Goal: Task Accomplishment & Management: Manage account settings

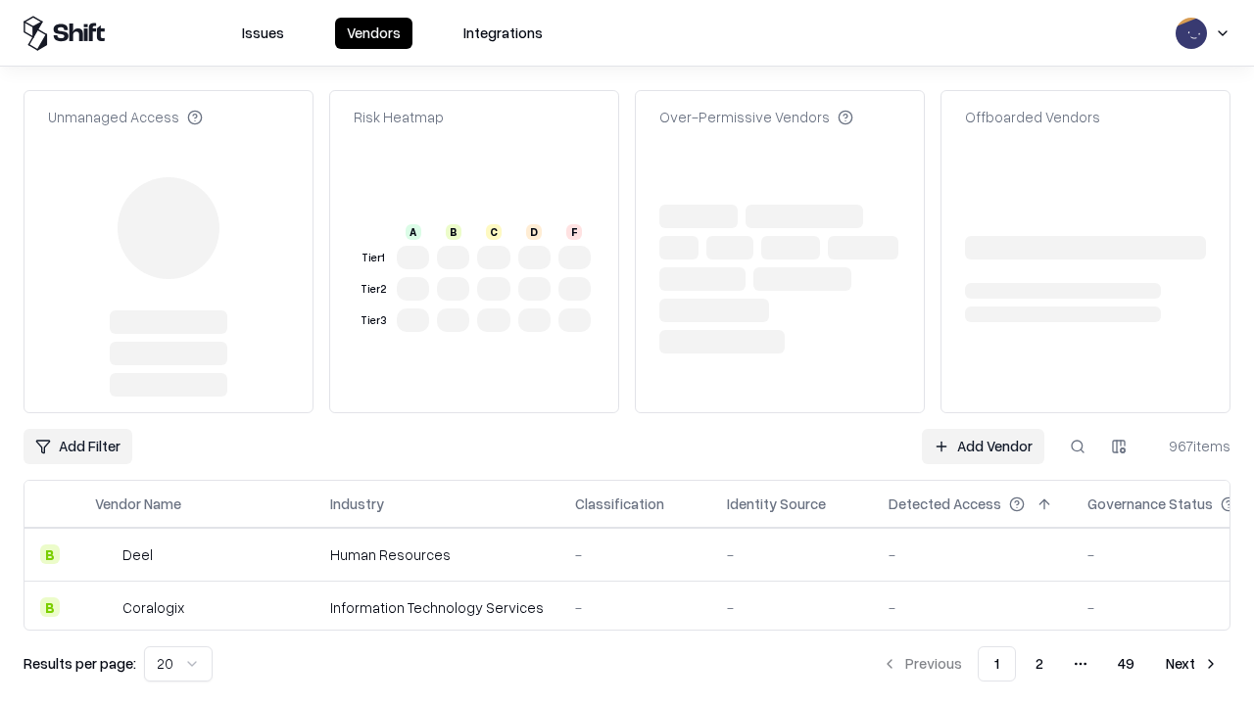
click at [982, 429] on link "Add Vendor" at bounding box center [983, 446] width 122 height 35
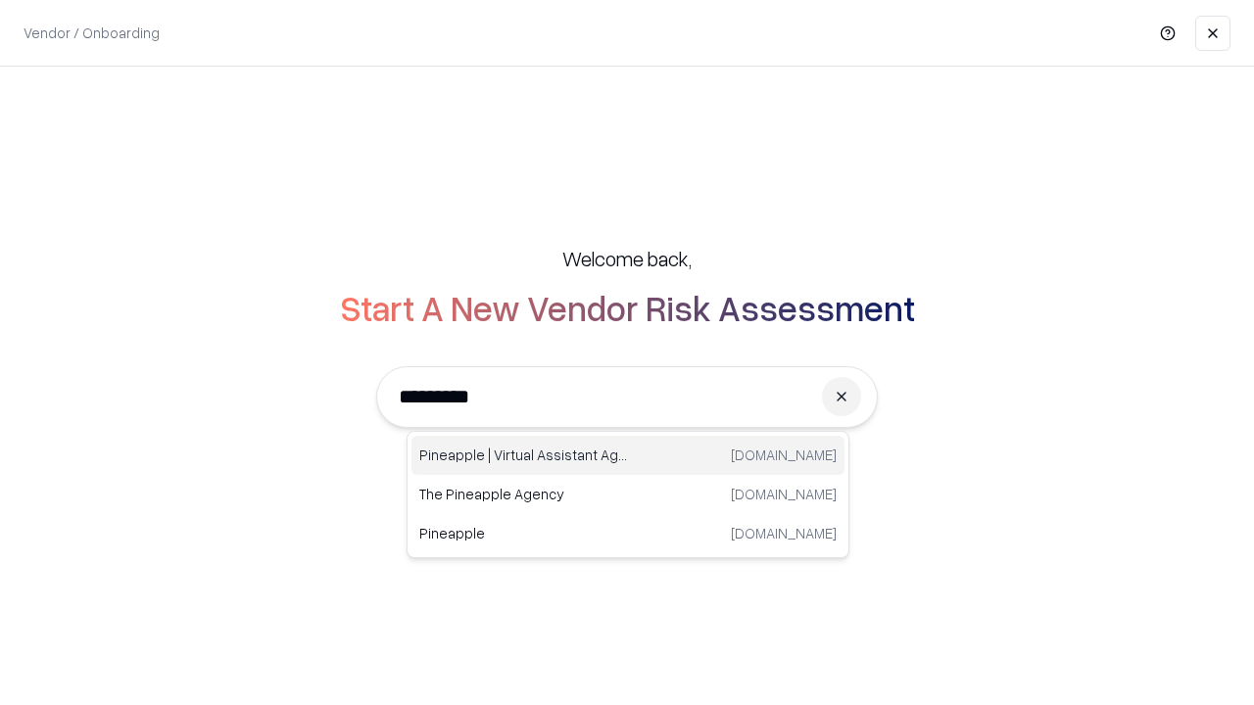
click at [628, 455] on div "Pineapple | Virtual Assistant Agency [DOMAIN_NAME]" at bounding box center [627, 455] width 433 height 39
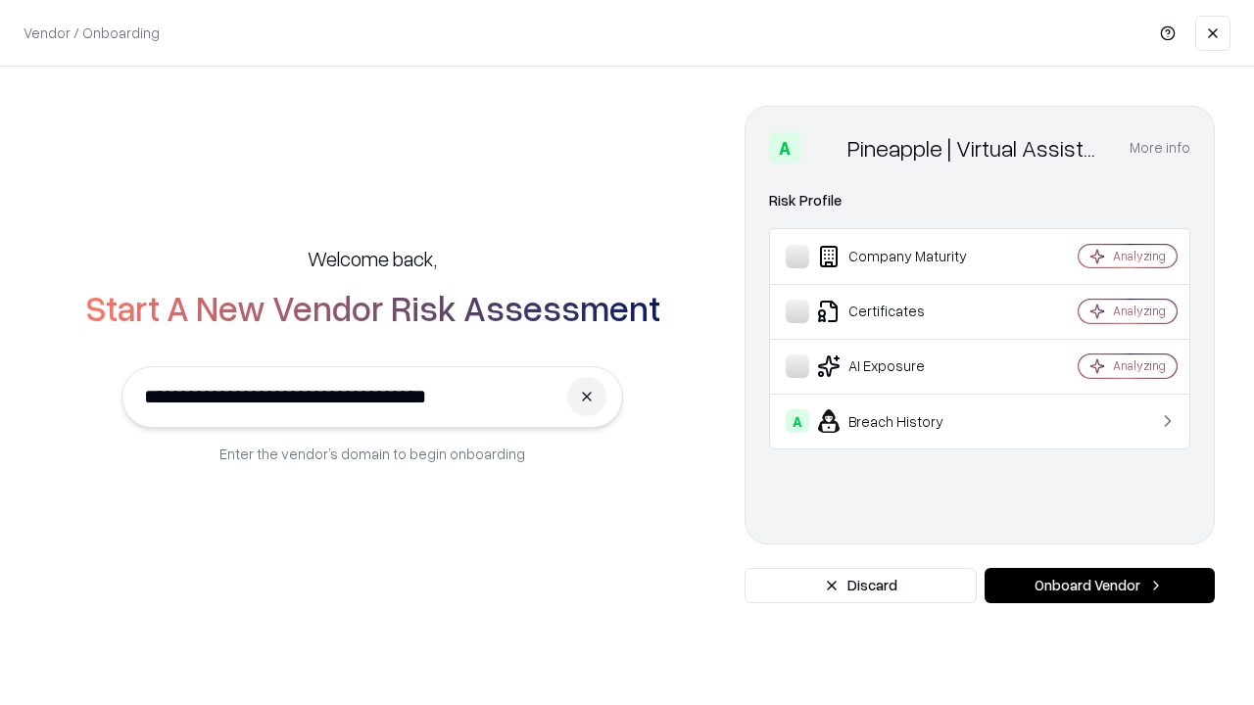
type input "**********"
click at [1099, 586] on button "Onboard Vendor" at bounding box center [1099, 585] width 230 height 35
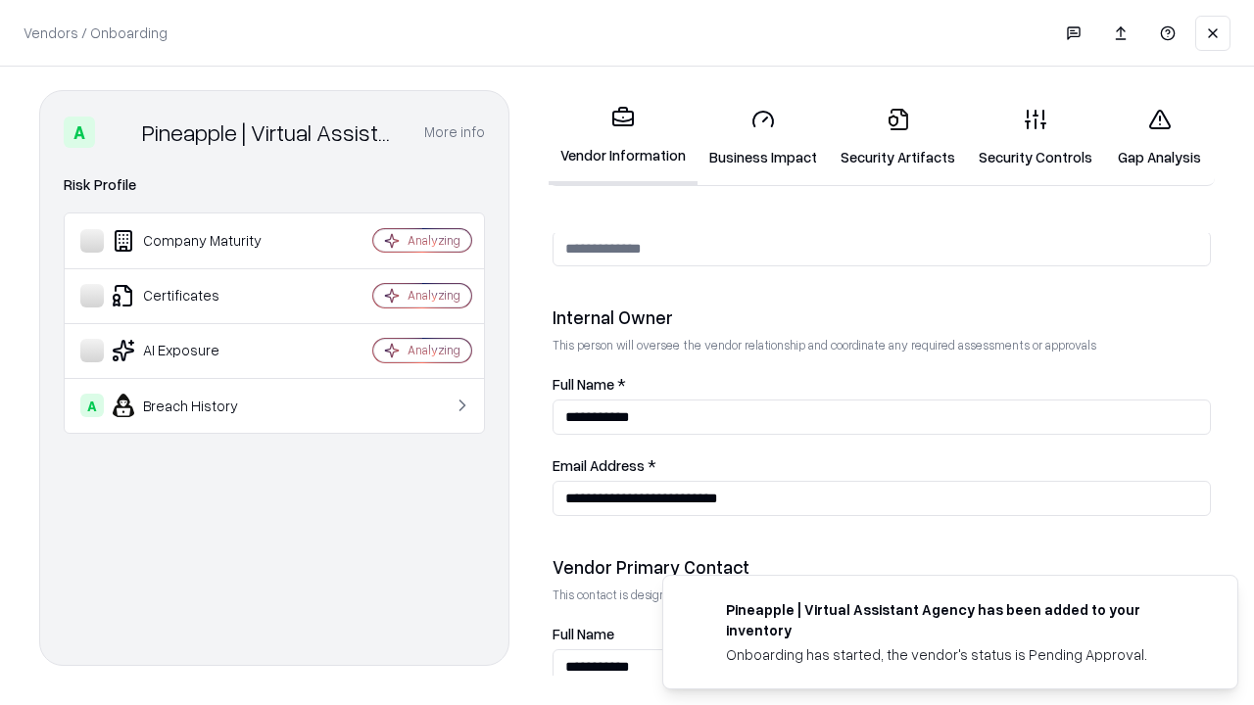
scroll to position [1015, 0]
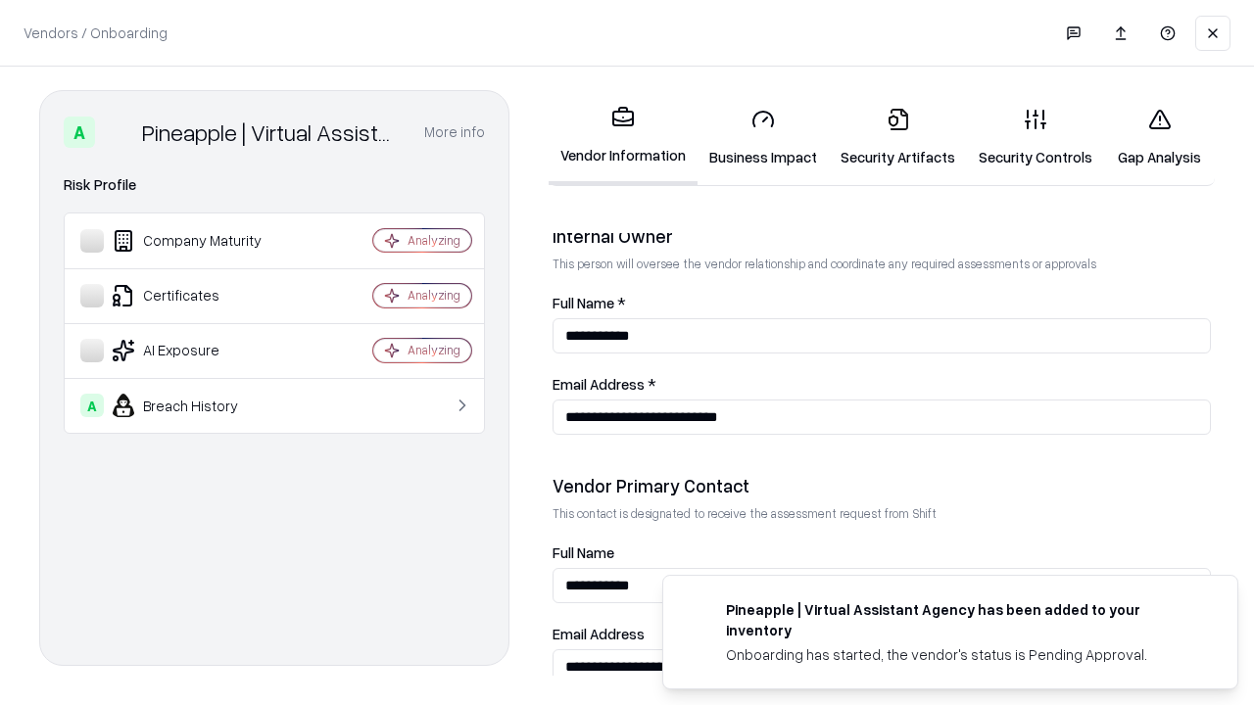
click at [897, 137] on link "Security Artifacts" at bounding box center [898, 137] width 138 height 91
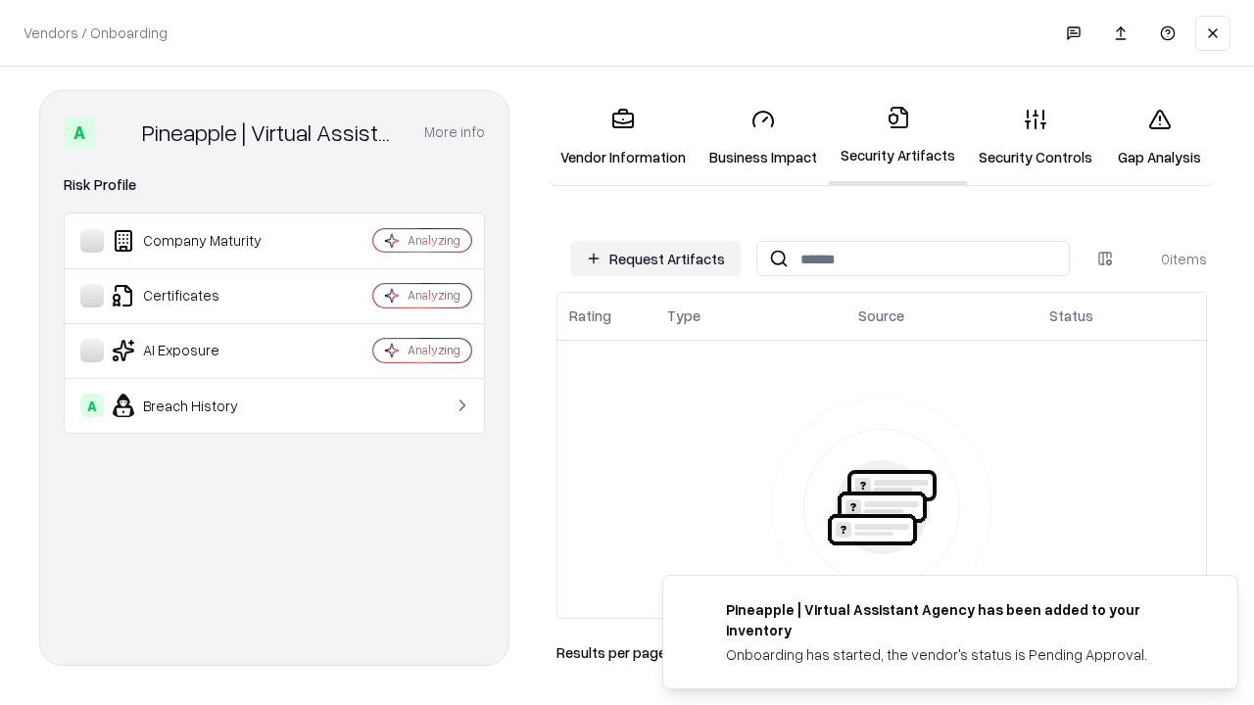
click at [655, 259] on button "Request Artifacts" at bounding box center [655, 258] width 170 height 35
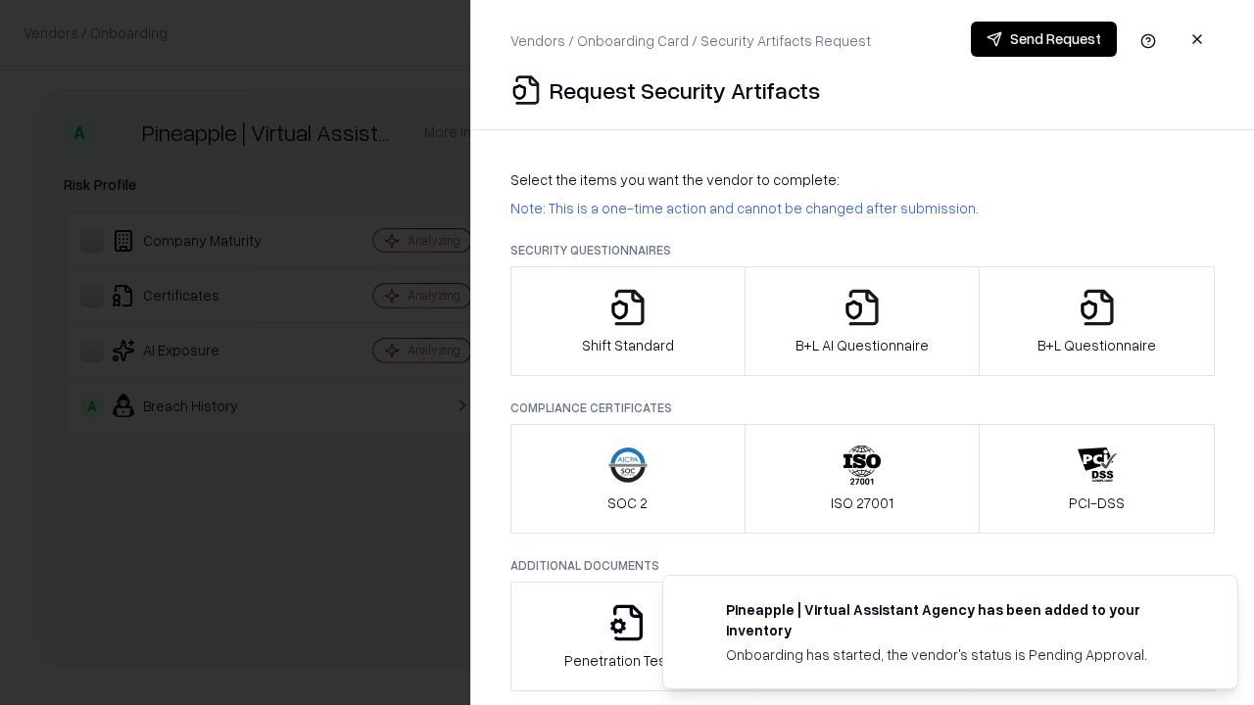
click at [1096, 321] on icon "button" at bounding box center [1096, 307] width 39 height 39
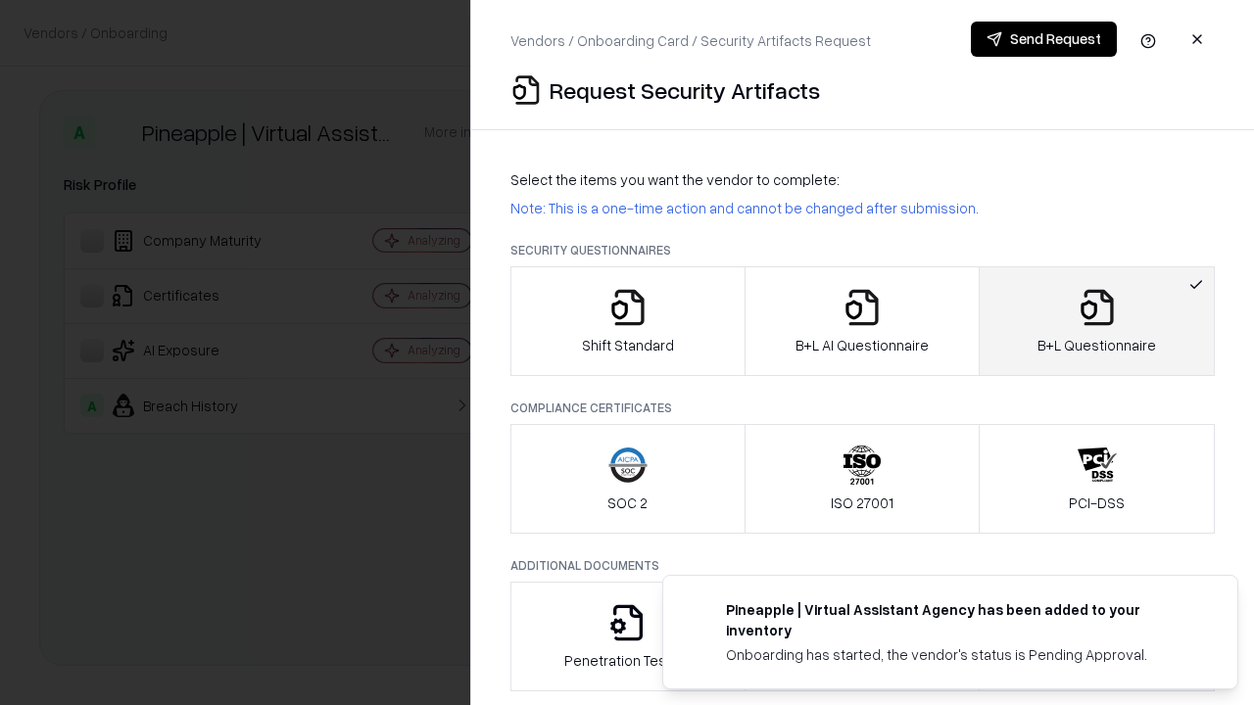
click at [861, 321] on icon "button" at bounding box center [861, 307] width 39 height 39
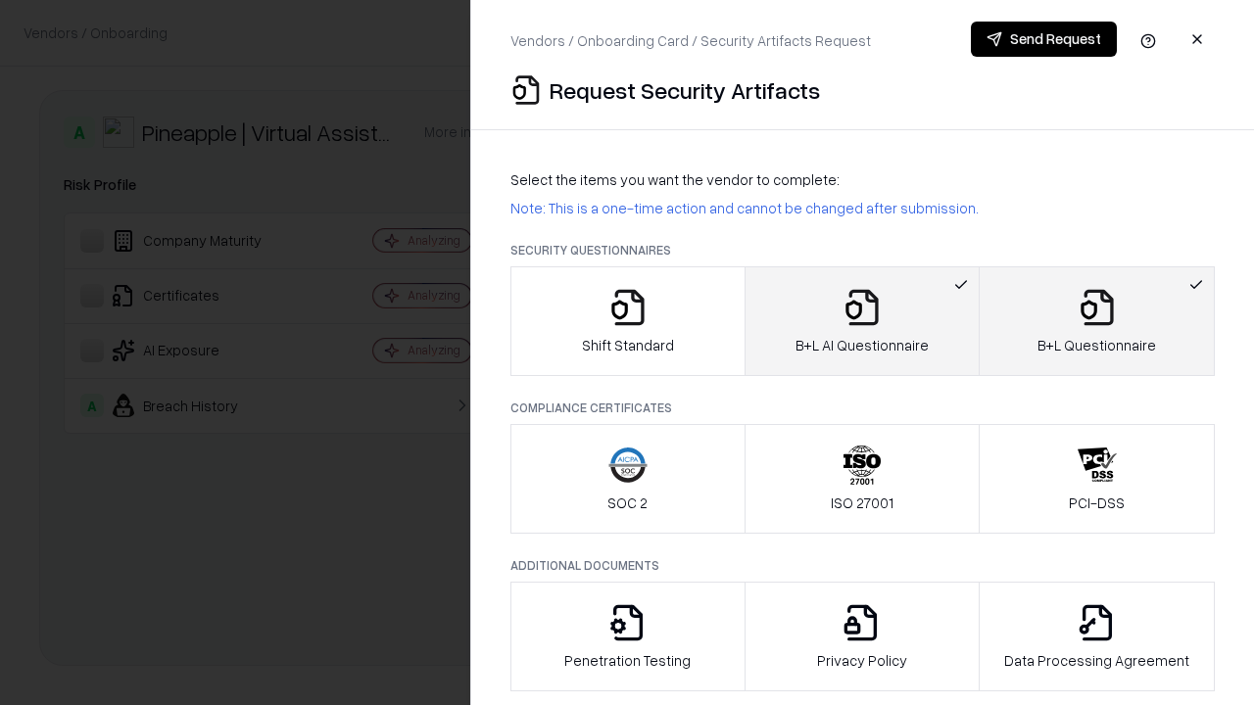
click at [1043, 39] on button "Send Request" at bounding box center [1044, 39] width 146 height 35
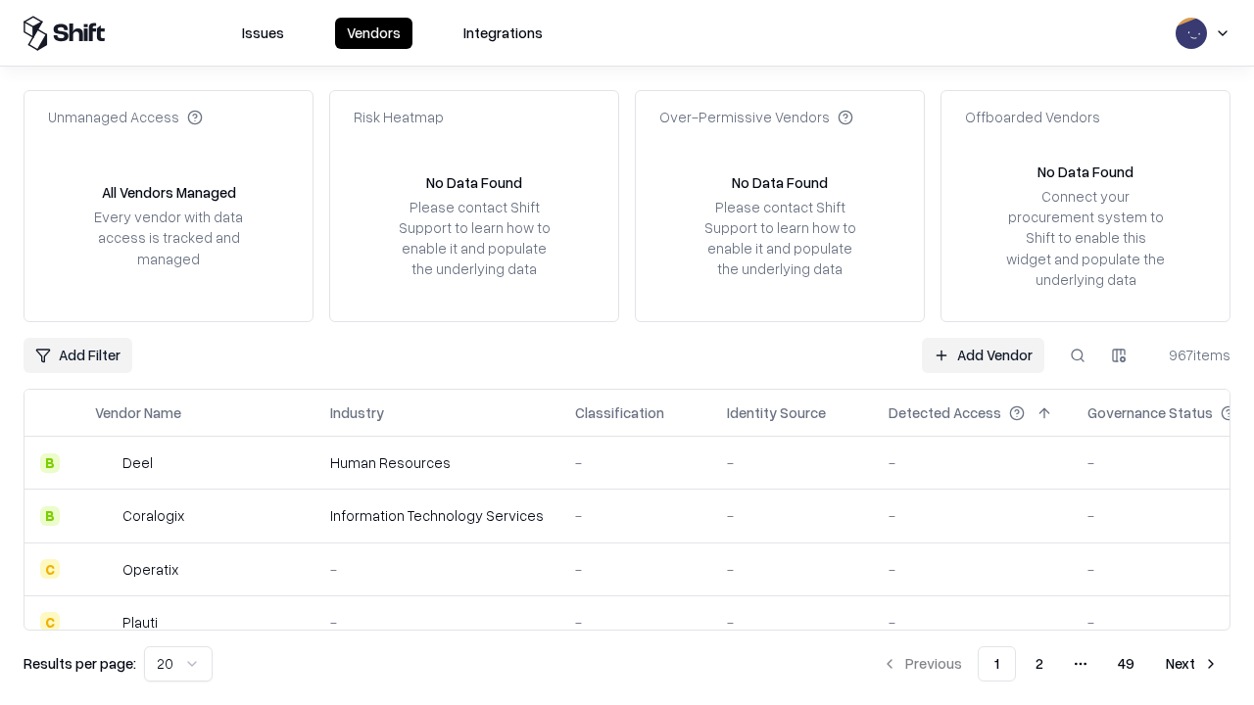
click at [1077, 355] on button at bounding box center [1077, 355] width 35 height 35
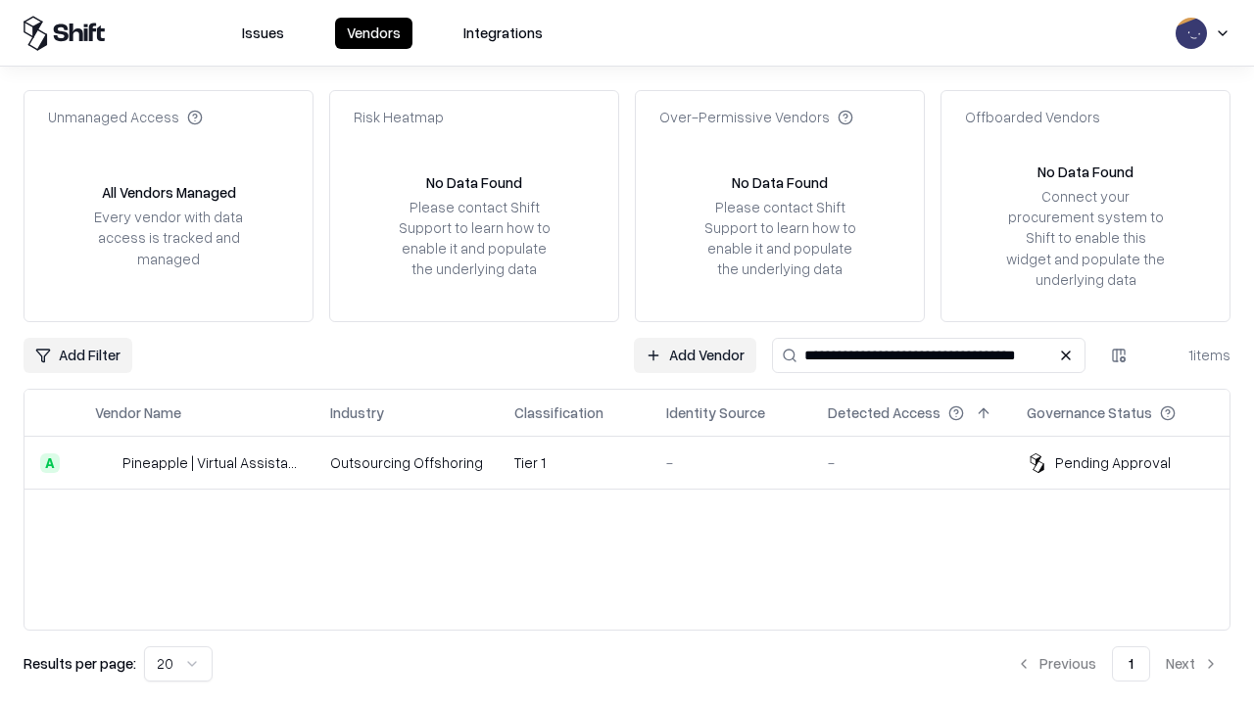
type input "**********"
click at [639, 462] on td "Tier 1" at bounding box center [575, 463] width 152 height 53
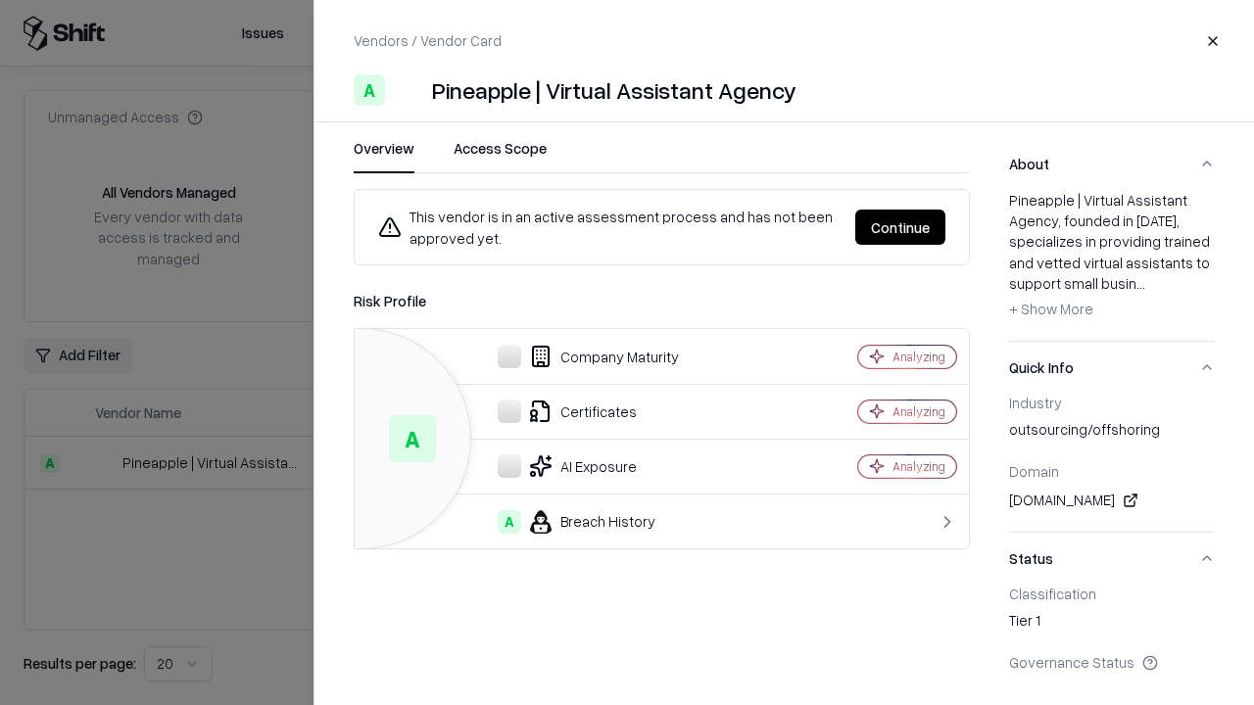
click at [900, 227] on button "Continue" at bounding box center [900, 227] width 90 height 35
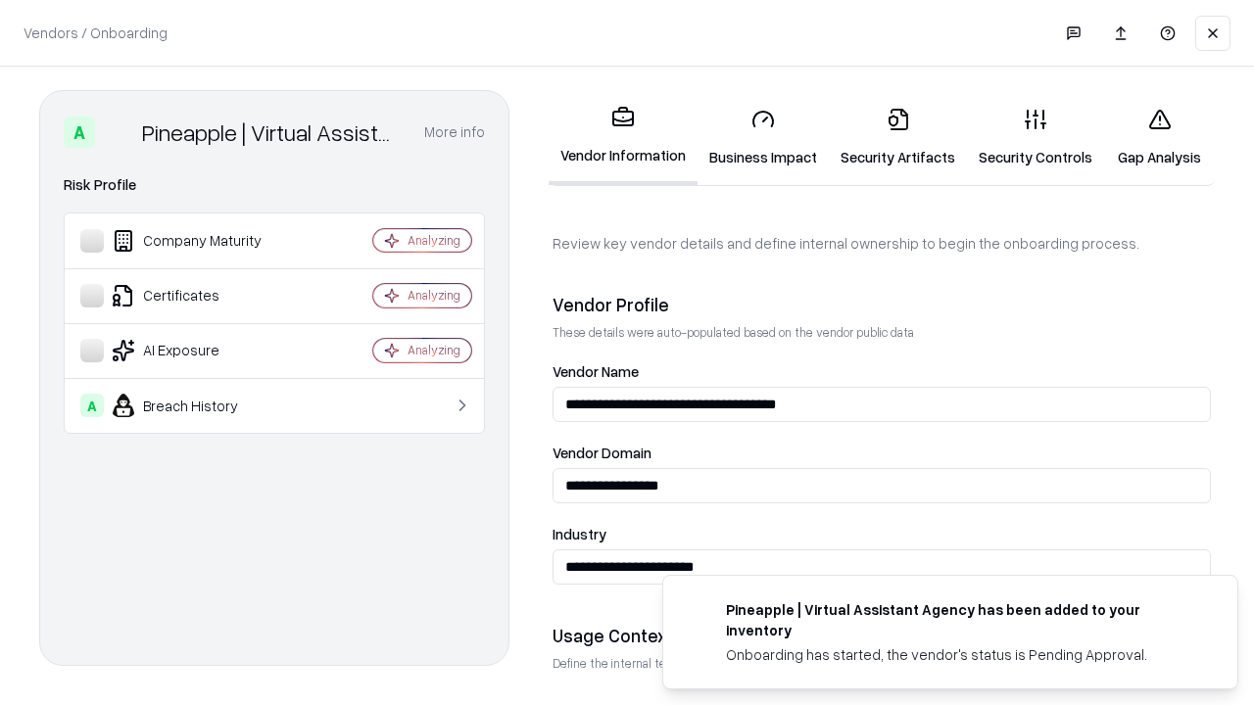
click at [897, 137] on link "Security Artifacts" at bounding box center [898, 137] width 138 height 91
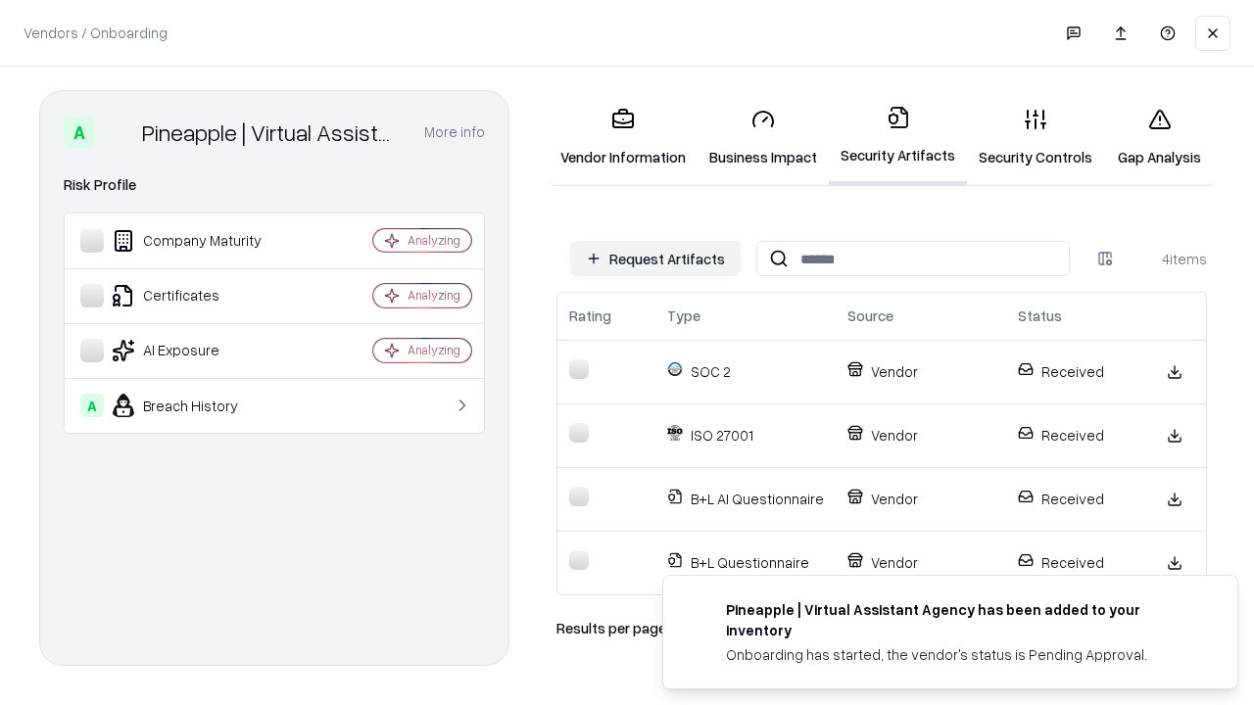
click at [1159, 137] on link "Gap Analysis" at bounding box center [1159, 137] width 111 height 91
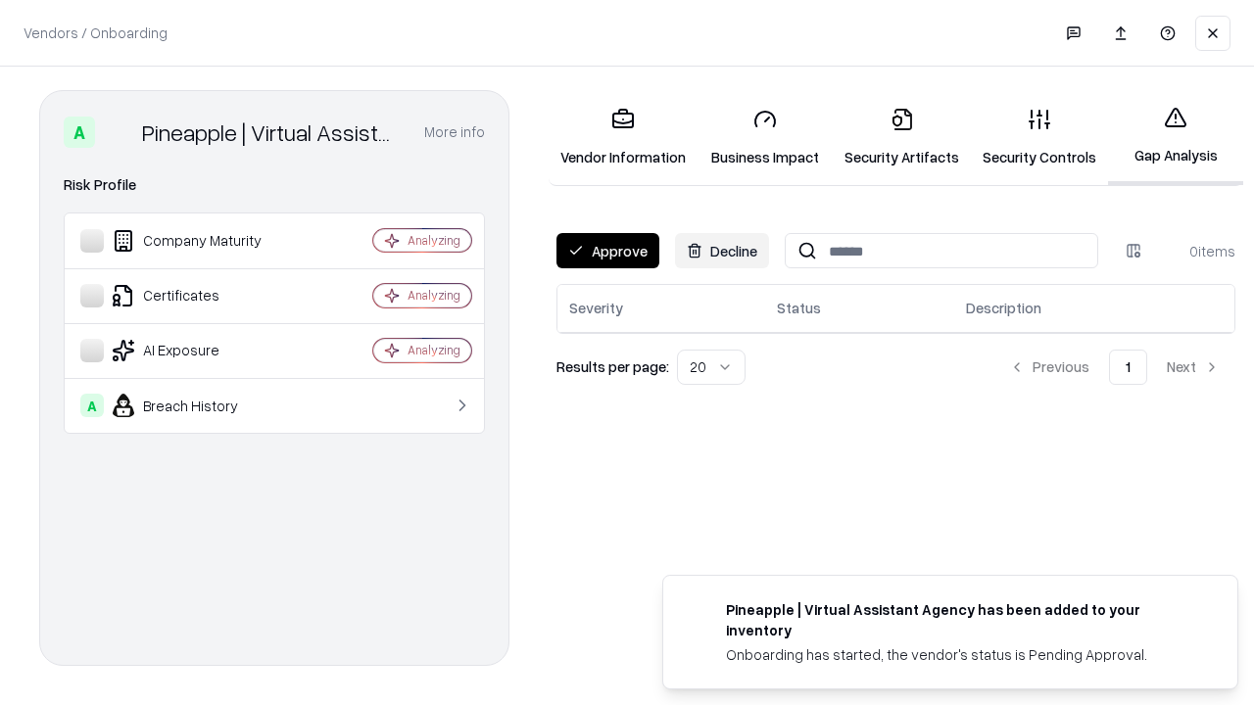
click at [607, 251] on button "Approve" at bounding box center [607, 250] width 103 height 35
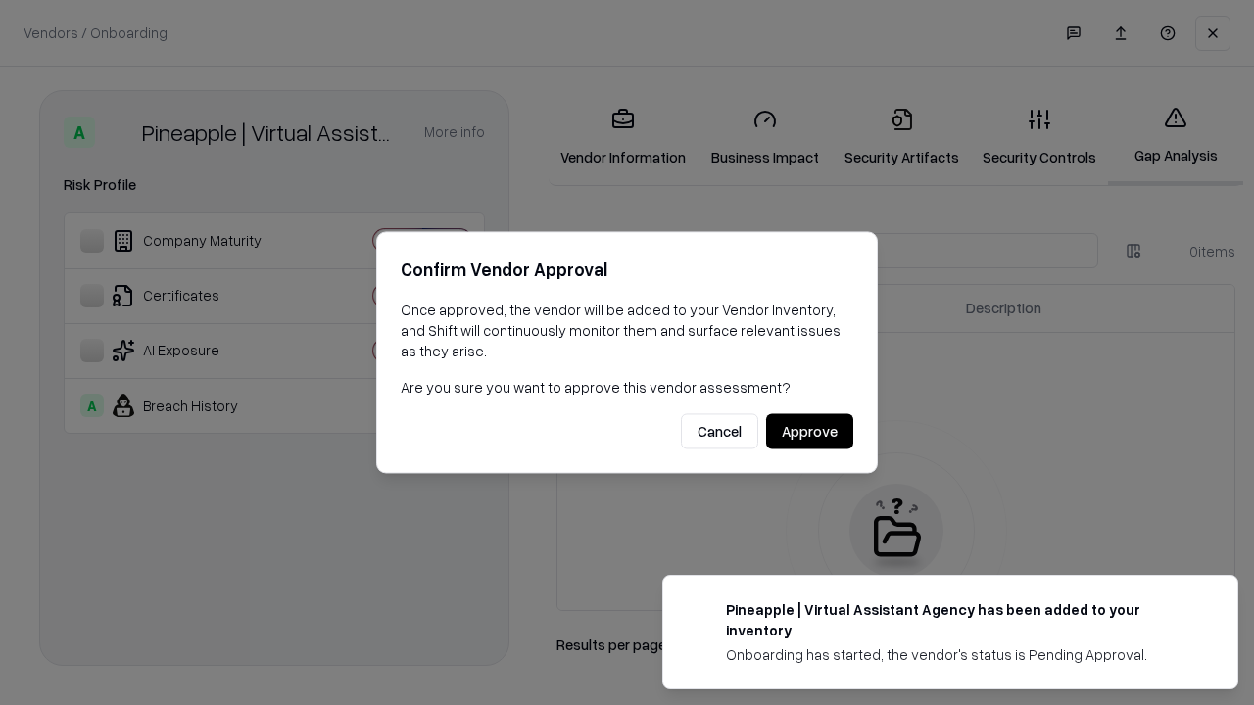
click at [809, 431] on button "Approve" at bounding box center [809, 431] width 87 height 35
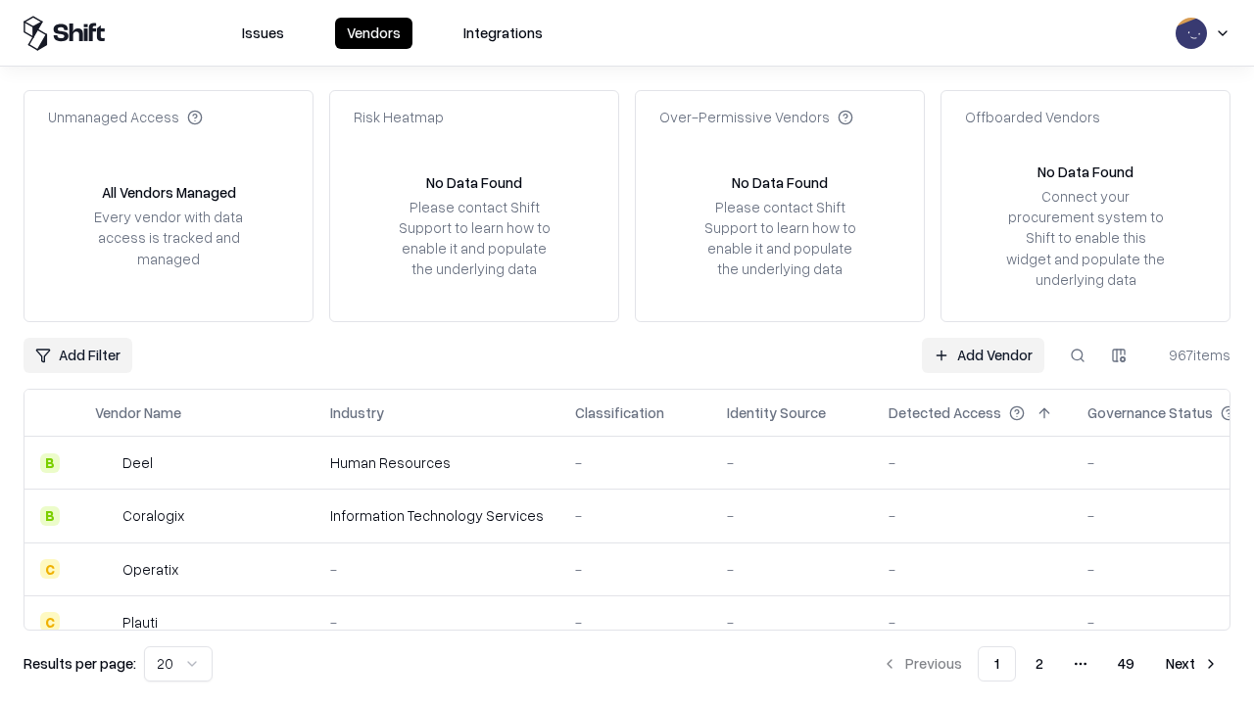
type input "**********"
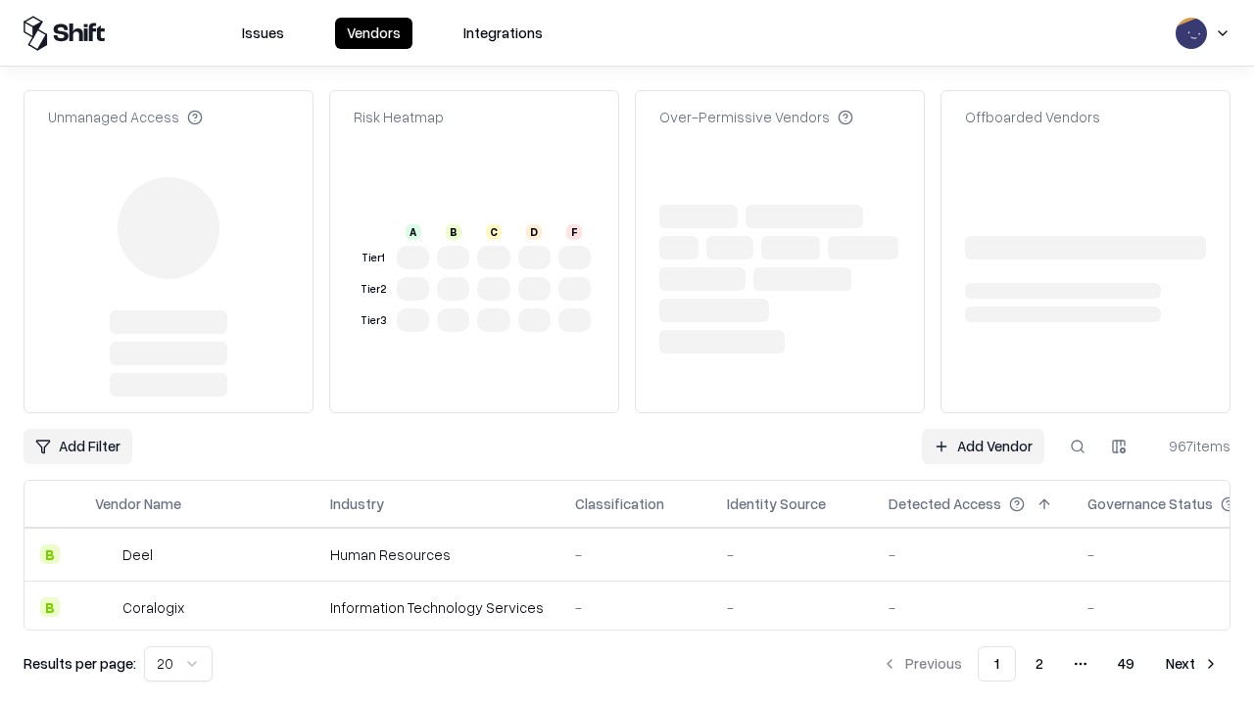
click at [982, 429] on link "Add Vendor" at bounding box center [983, 446] width 122 height 35
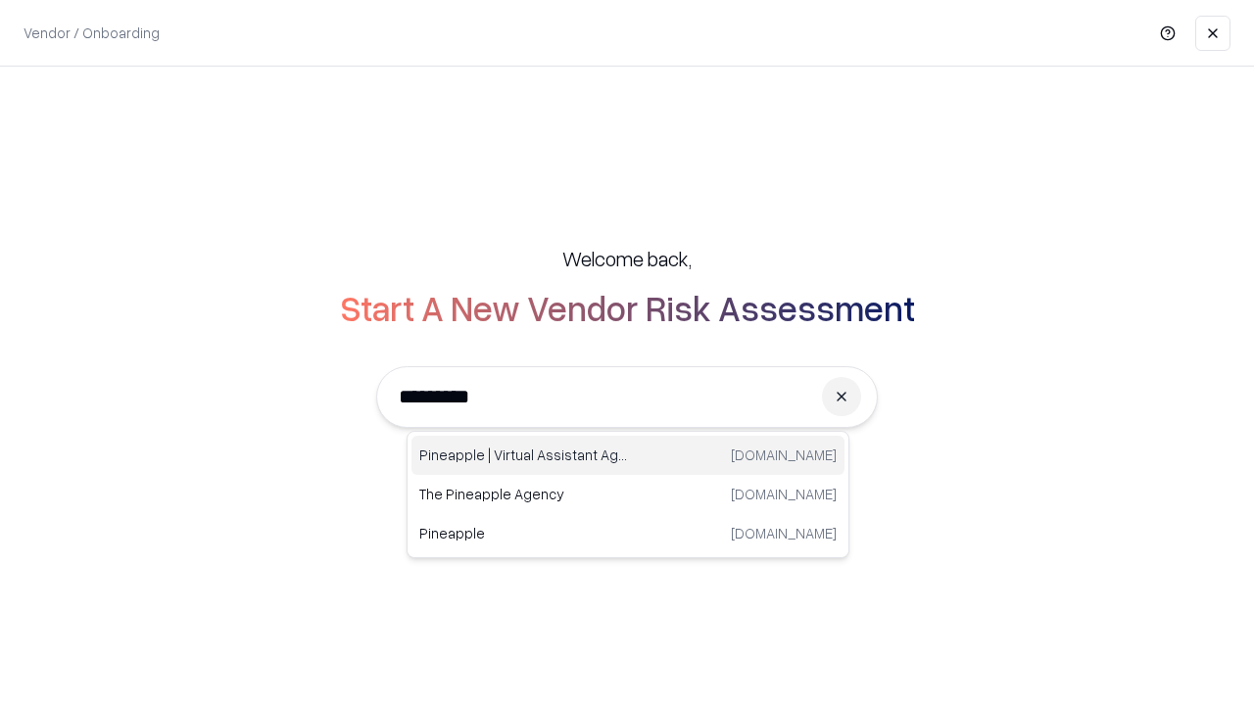
click at [628, 455] on div "Pineapple | Virtual Assistant Agency [DOMAIN_NAME]" at bounding box center [627, 455] width 433 height 39
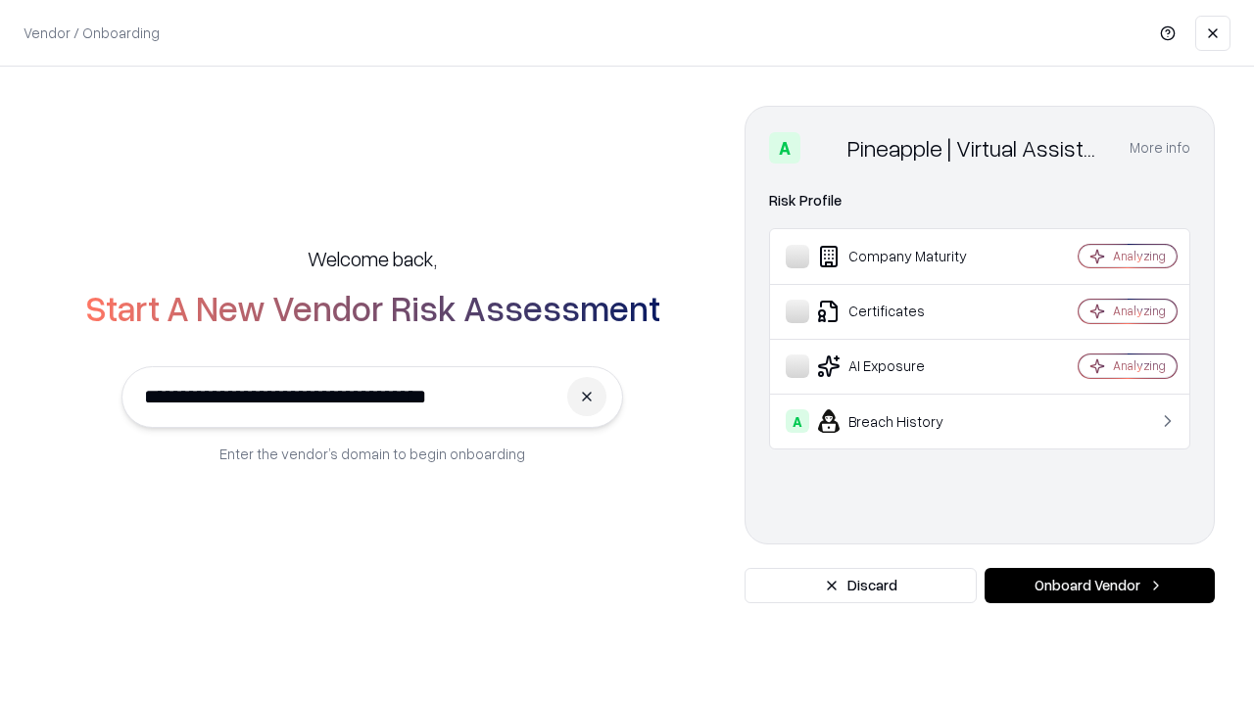
type input "**********"
click at [1099, 586] on button "Onboard Vendor" at bounding box center [1099, 585] width 230 height 35
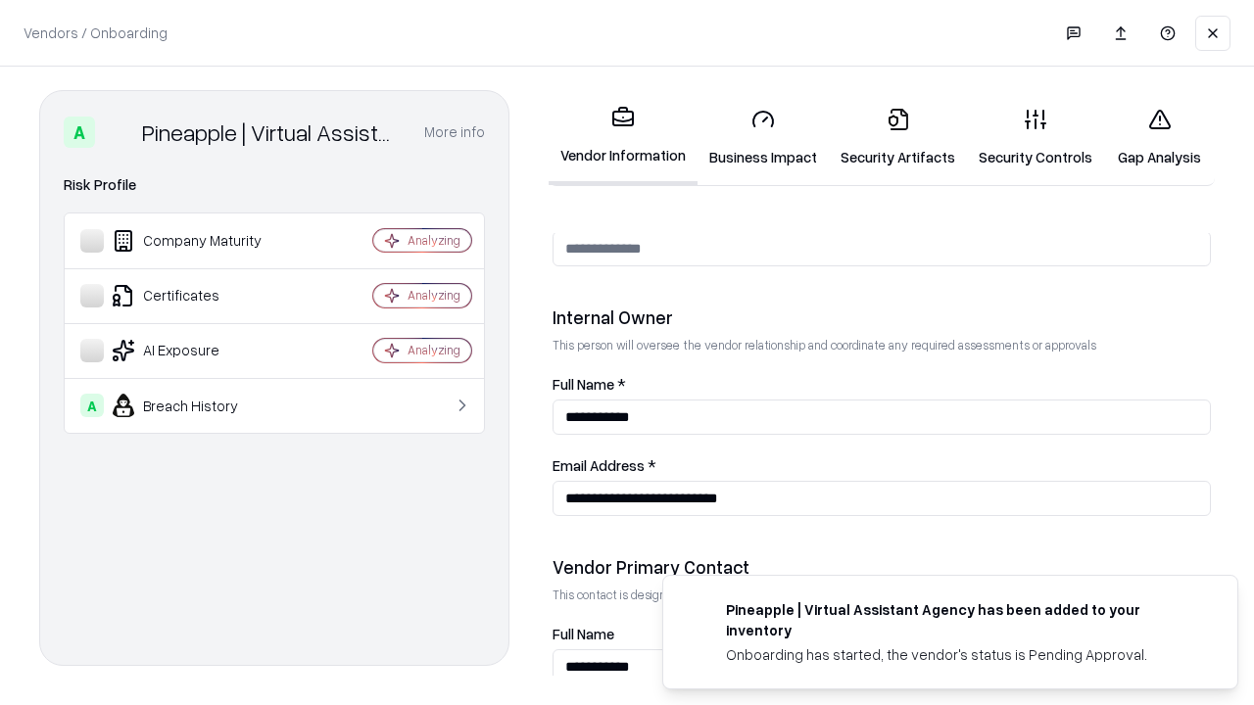
scroll to position [1015, 0]
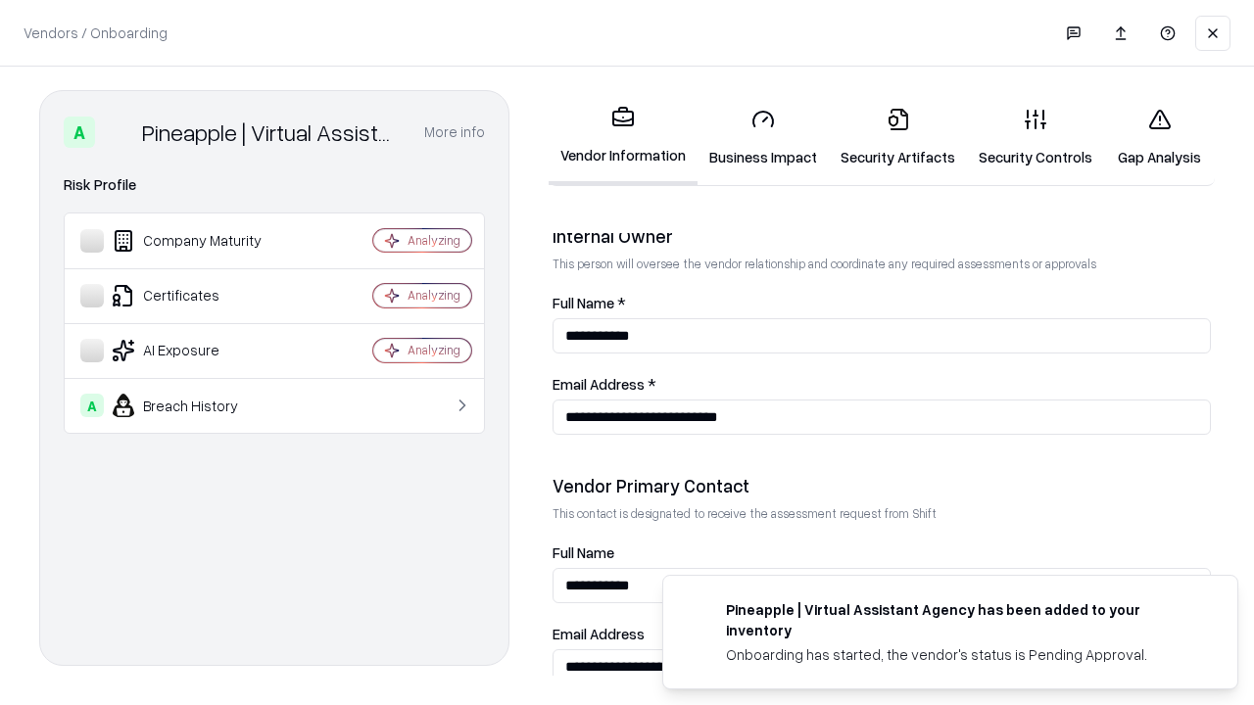
click at [1159, 137] on link "Gap Analysis" at bounding box center [1159, 137] width 111 height 91
